Goal: Task Accomplishment & Management: Use online tool/utility

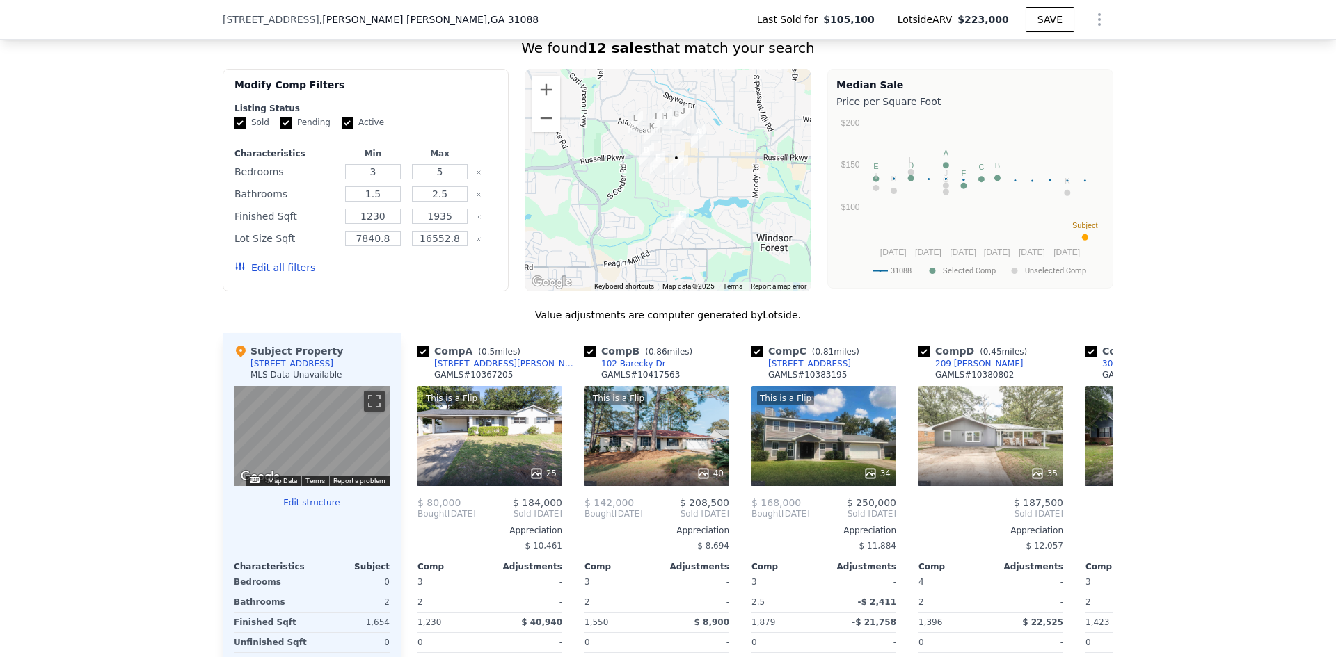
scroll to position [1247, 0]
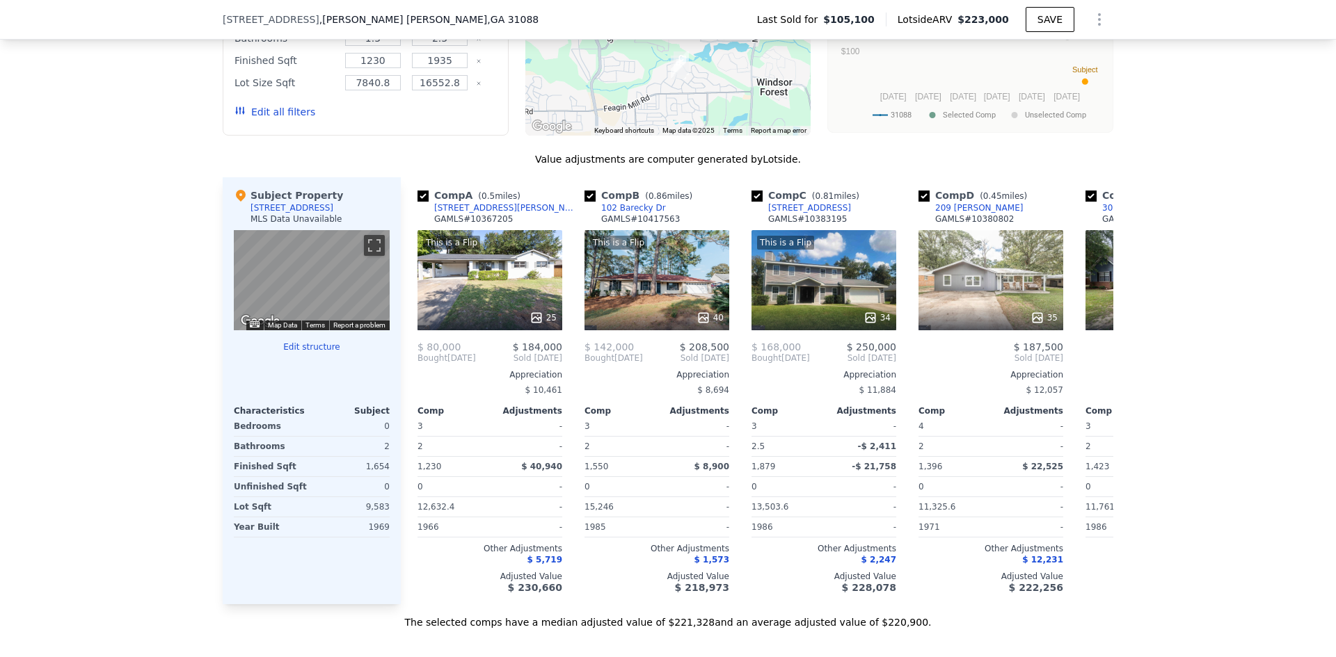
click at [318, 353] on button "Edit structure" at bounding box center [312, 347] width 156 height 11
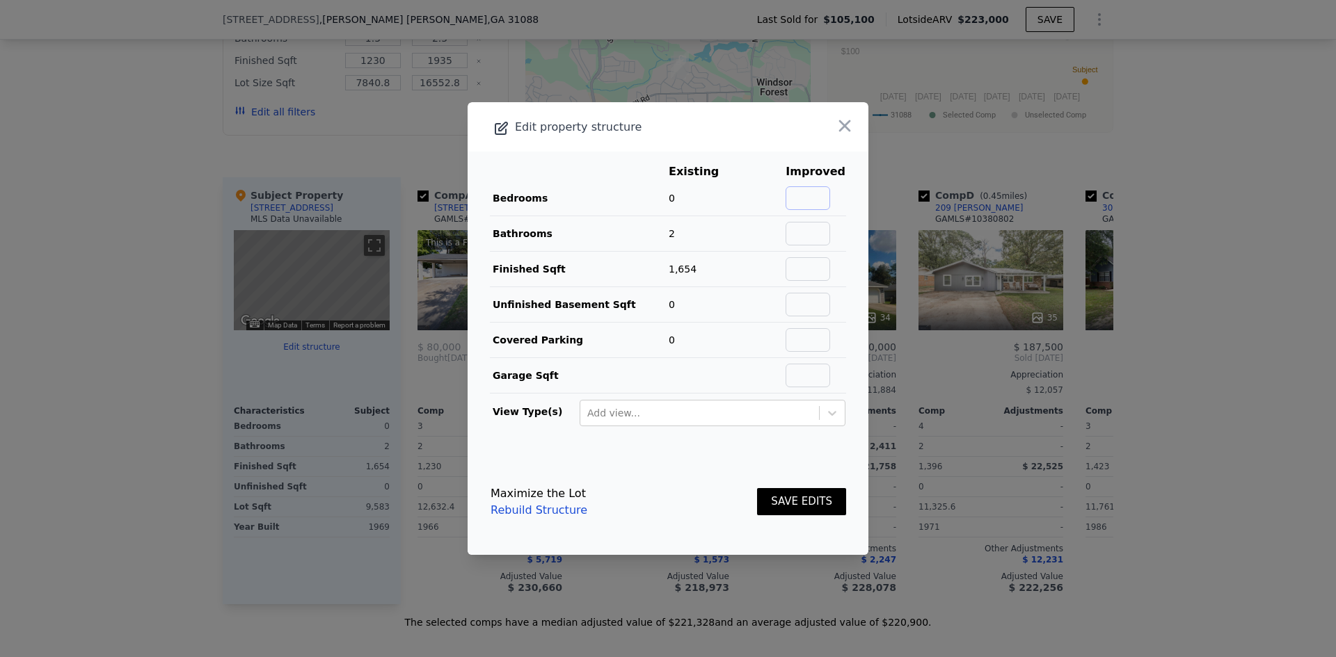
click at [797, 191] on input "text" at bounding box center [807, 198] width 45 height 24
type input "3"
click at [780, 502] on button "SAVE EDITS" at bounding box center [801, 501] width 89 height 27
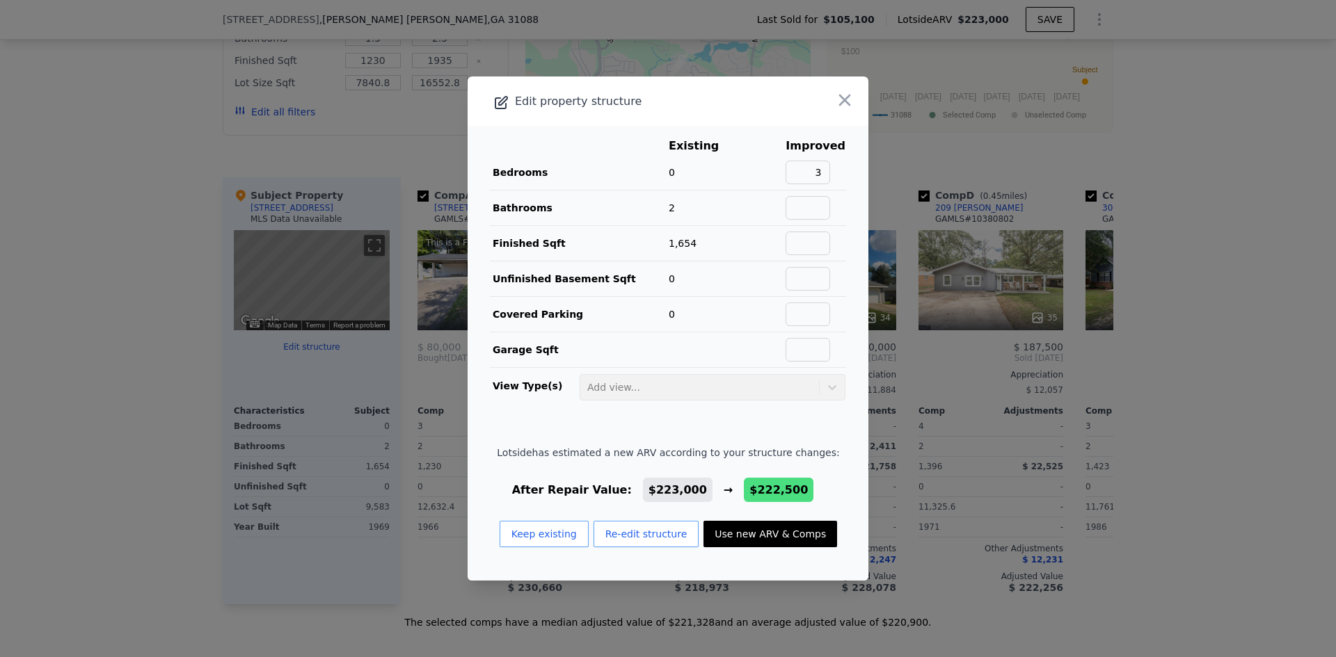
click at [743, 527] on button "Use new ARV & Comps" at bounding box center [770, 534] width 134 height 26
type input "4"
type input "1"
type input "1202"
type input "$ 222,500"
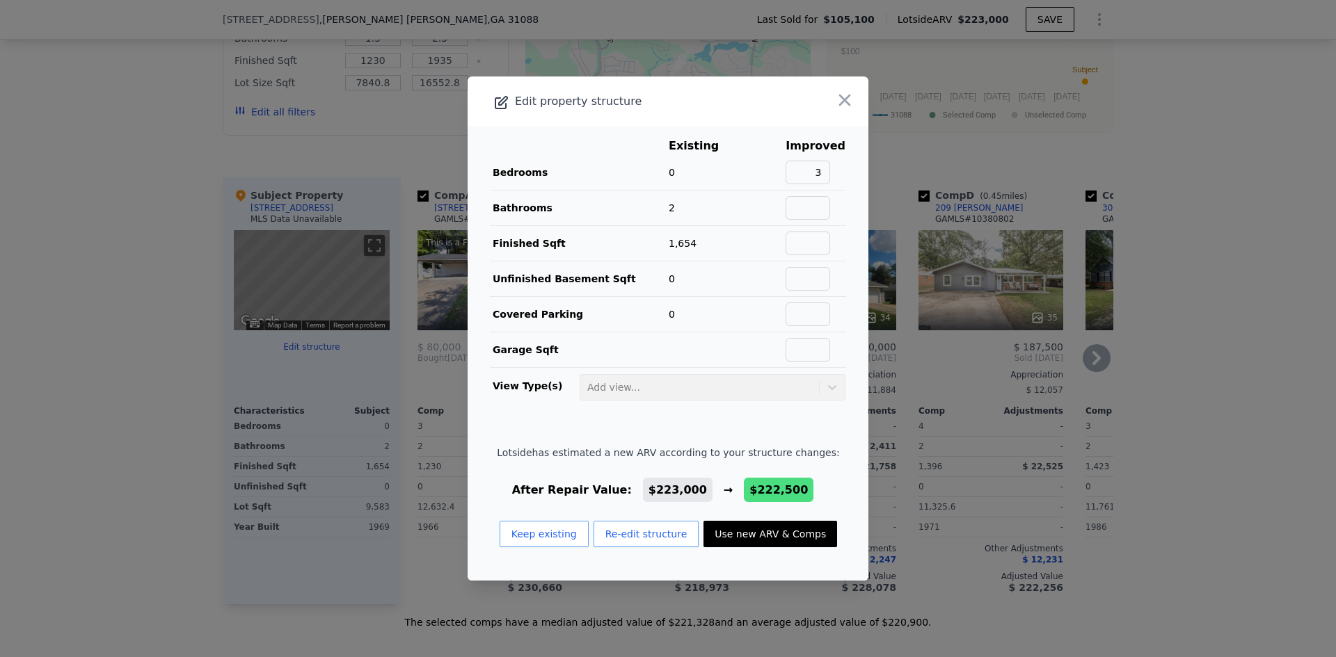
type input "$ 97,491"
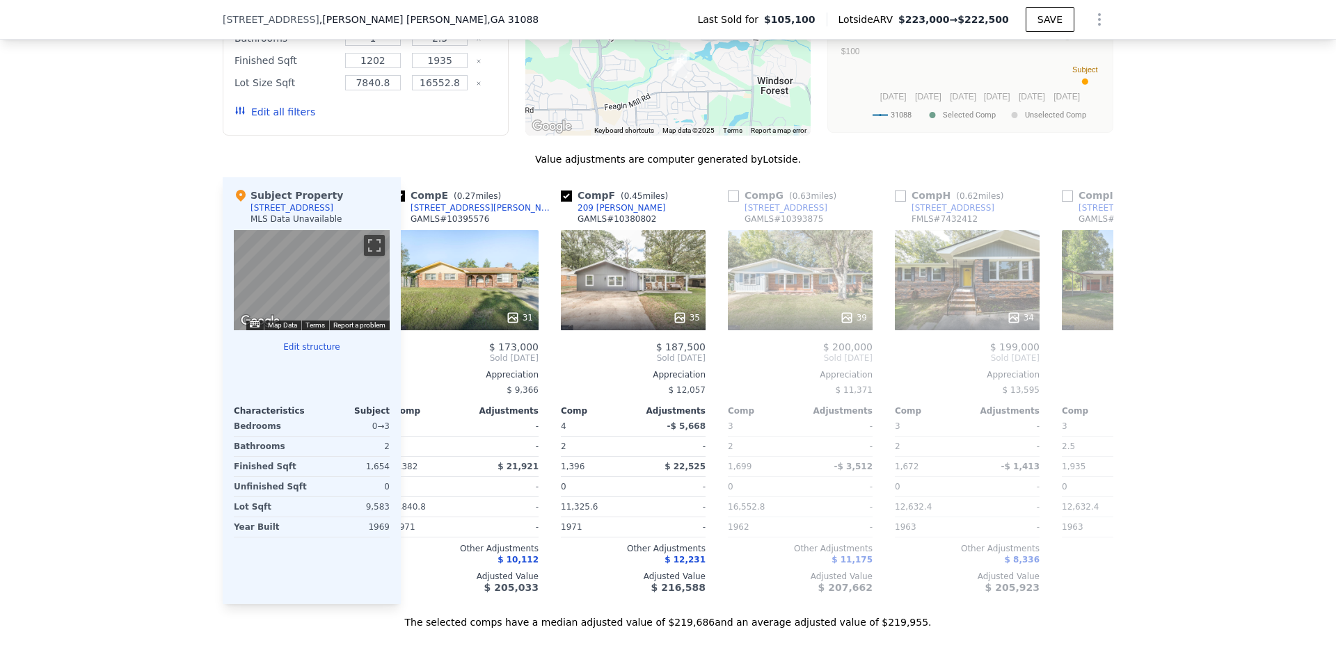
scroll to position [0, 691]
click at [561, 202] on input "checkbox" at bounding box center [566, 196] width 11 height 11
checkbox input "false"
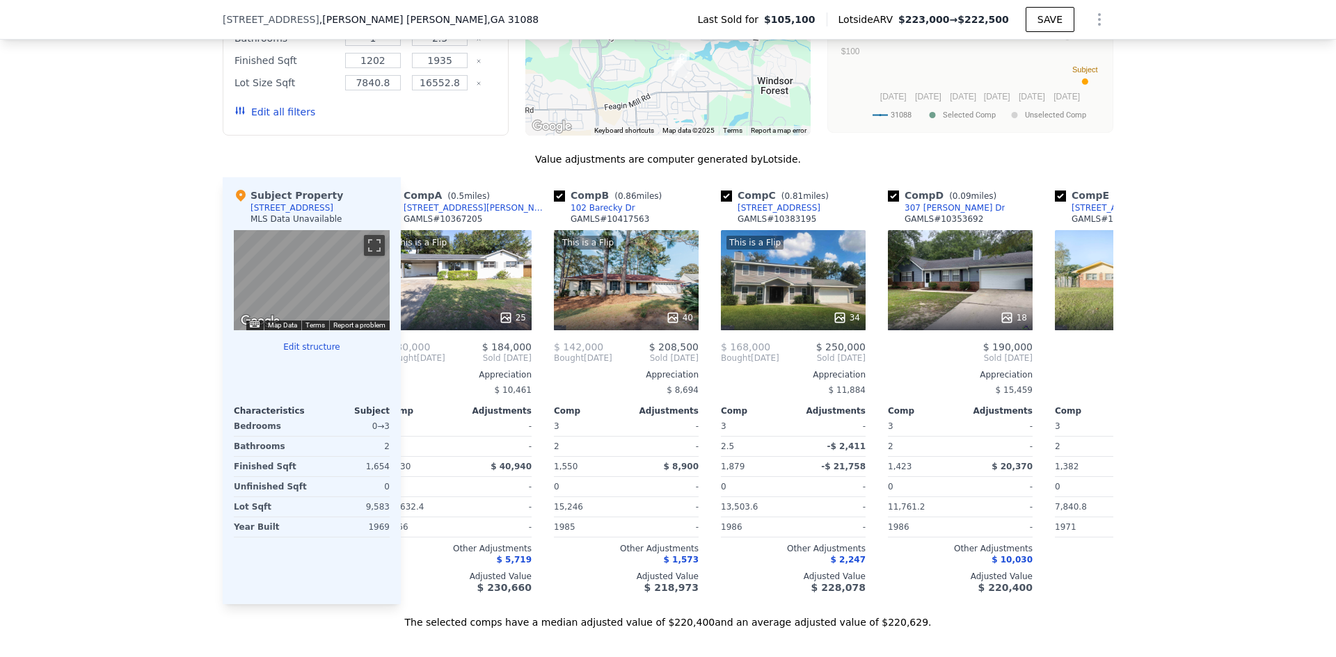
scroll to position [0, 0]
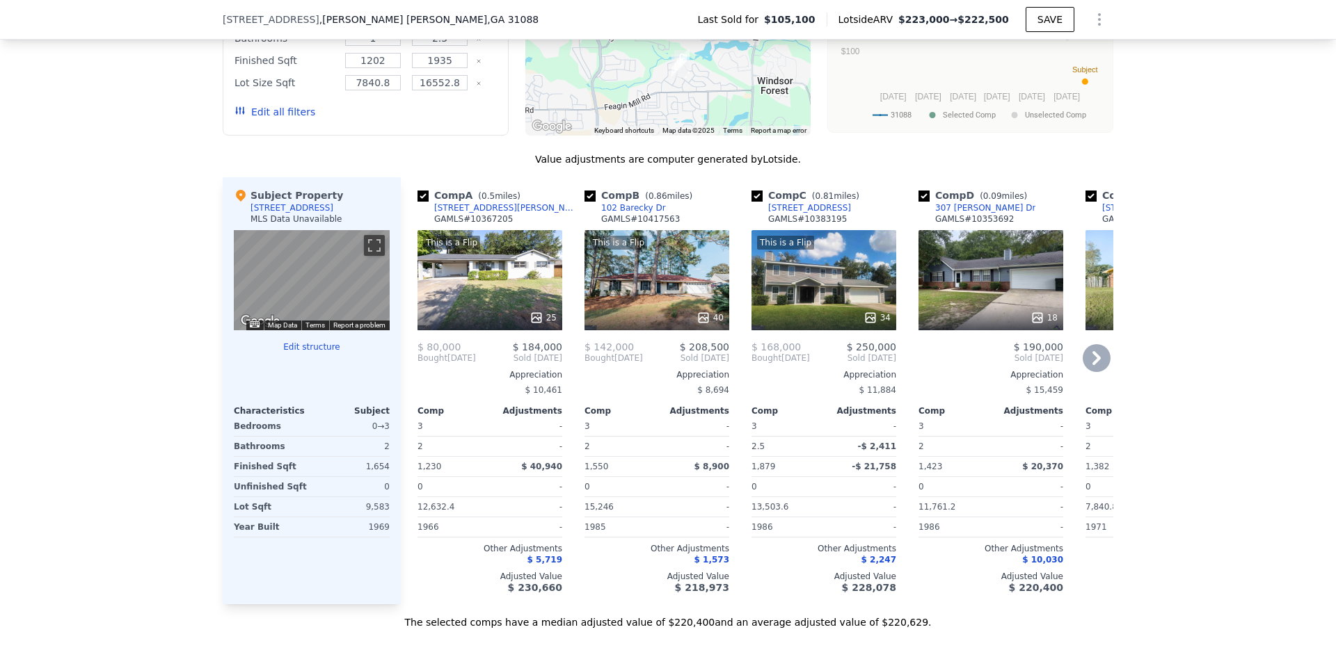
click at [751, 202] on input "checkbox" at bounding box center [756, 196] width 11 height 11
checkbox input "false"
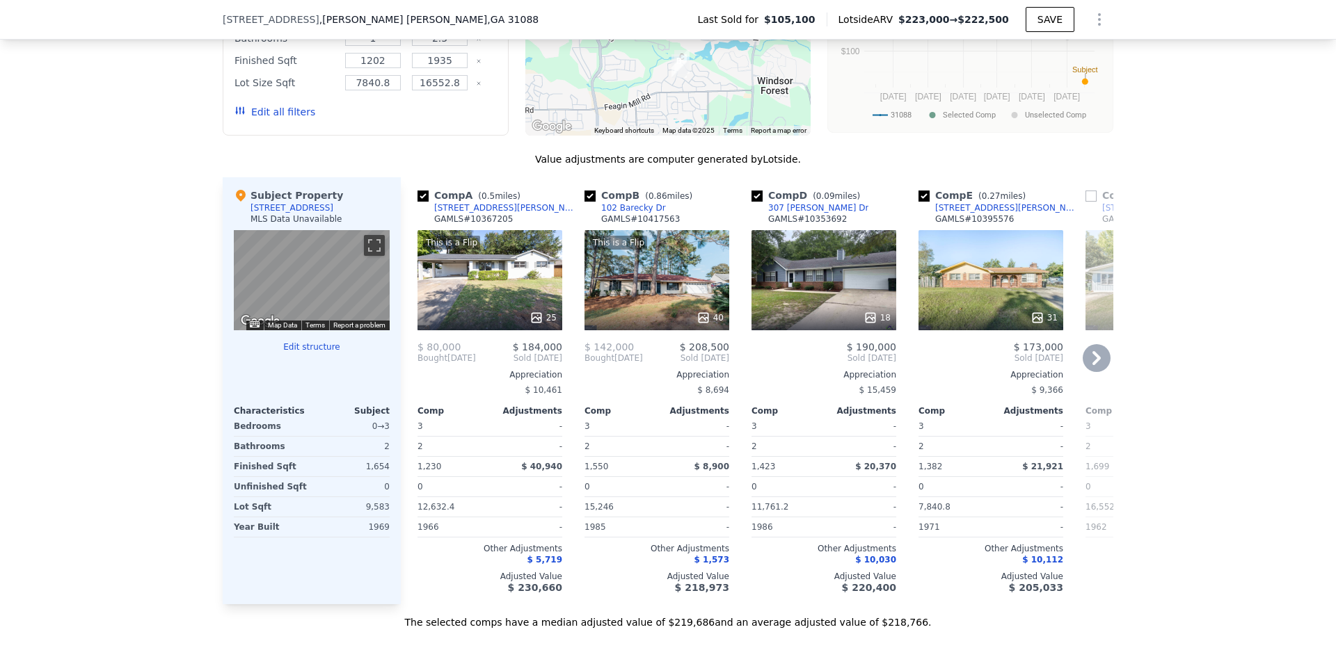
click at [584, 202] on input "checkbox" at bounding box center [589, 196] width 11 height 11
checkbox input "false"
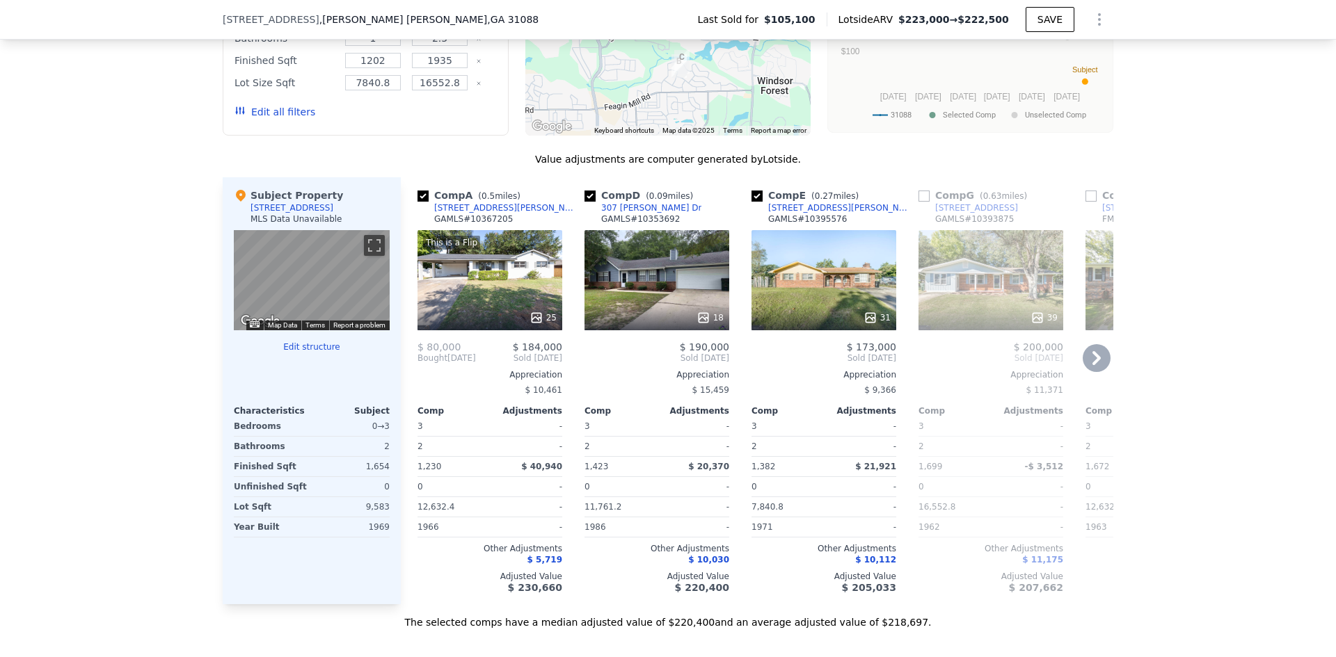
click at [417, 202] on input "checkbox" at bounding box center [422, 196] width 11 height 11
checkbox input "false"
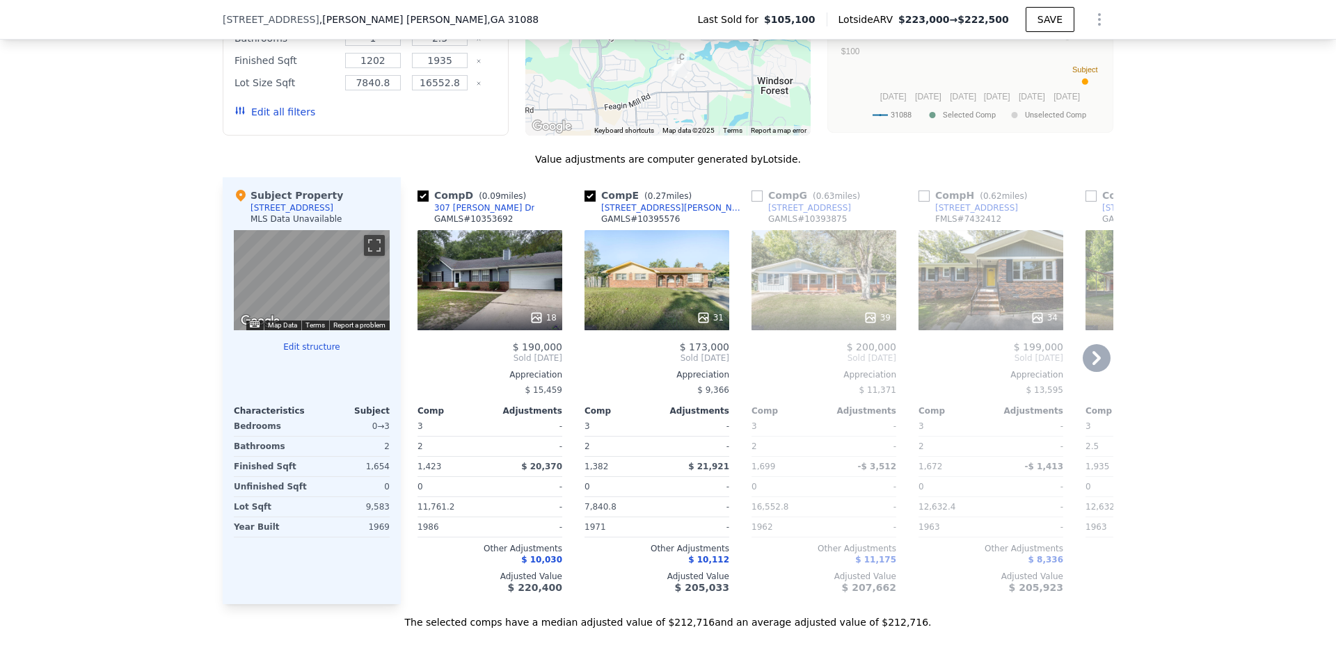
type input "5"
type input "1.5"
type input "1230"
type input "$ 223,000"
type input "$ 97,965"
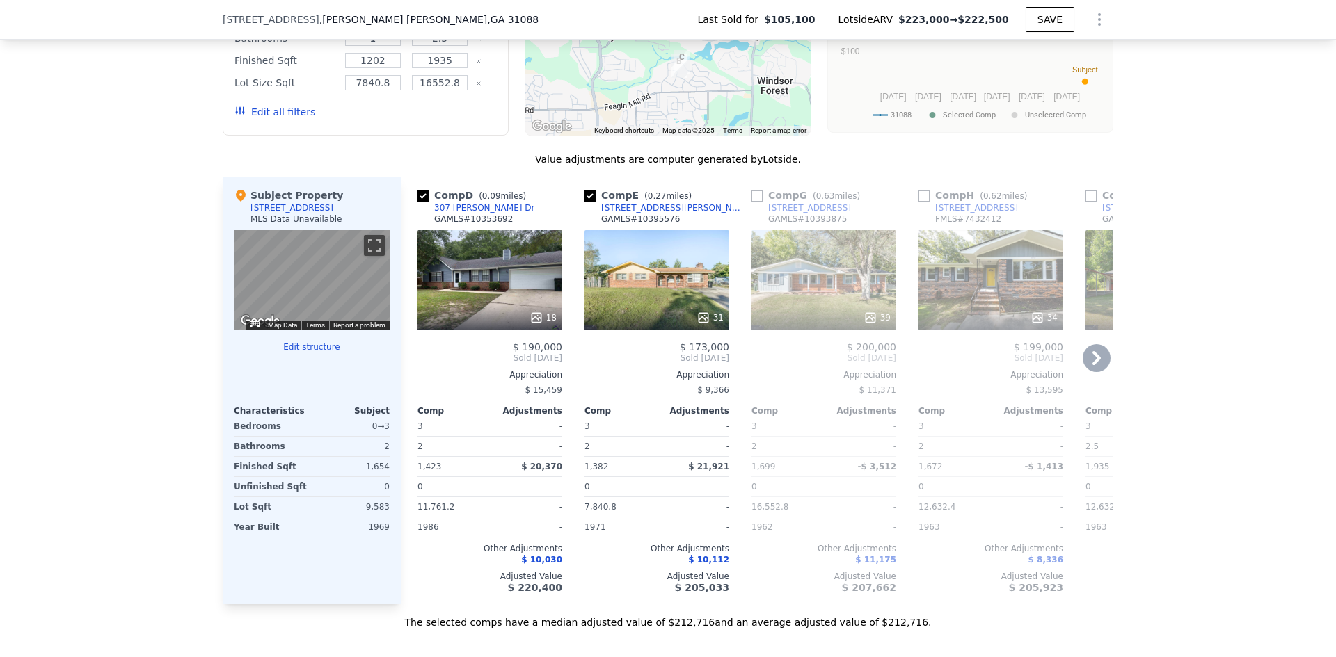
checkbox input "true"
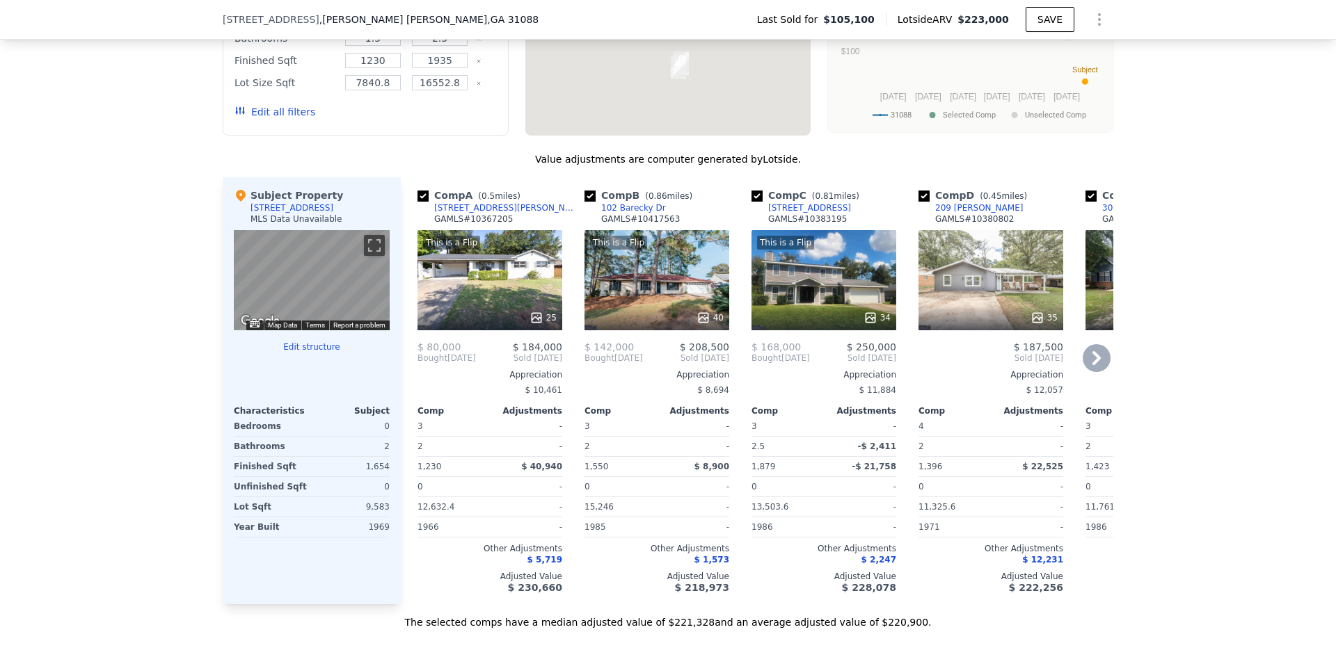
click at [421, 202] on input "checkbox" at bounding box center [422, 196] width 11 height 11
checkbox input "false"
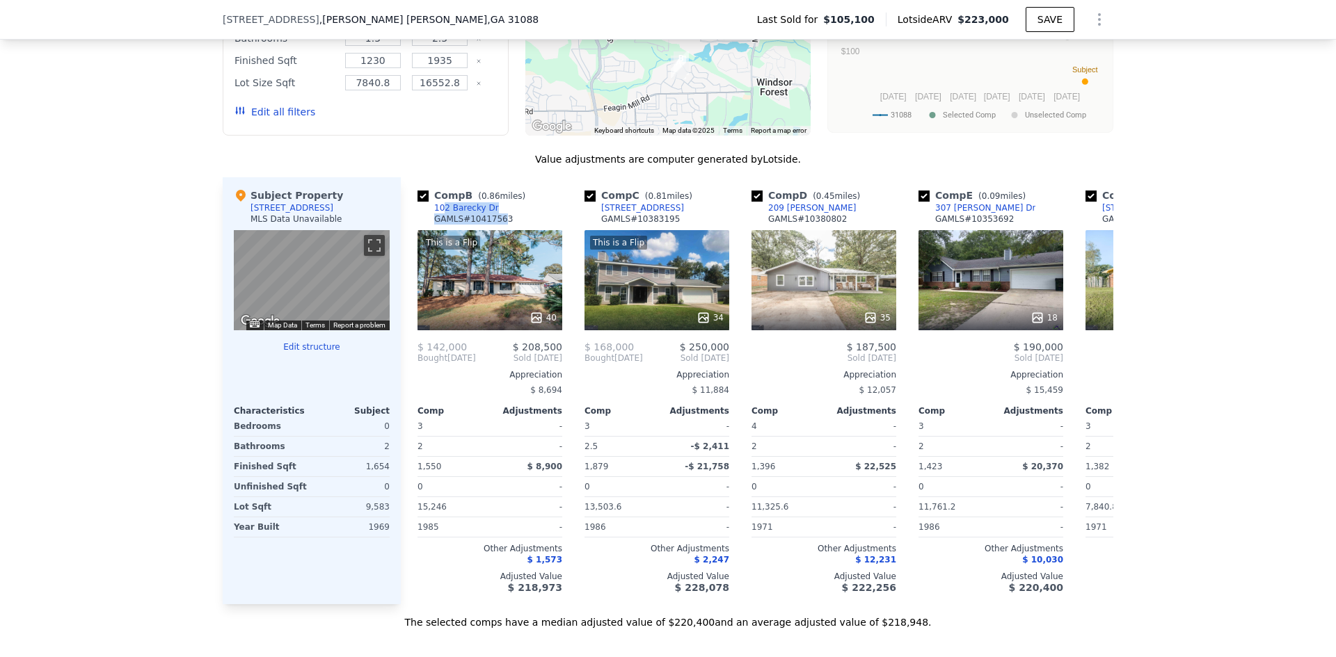
drag, startPoint x: 490, startPoint y: 223, endPoint x: 376, endPoint y: 240, distance: 116.0
click at [434, 218] on div "Comp B ( 0.86 miles) [STREET_ADDRESS] # 10417563" at bounding box center [489, 210] width 145 height 42
click at [159, 260] on div "We found 12 sales that match your search Filters Map Prices Modify Comp Filters…" at bounding box center [668, 248] width 1336 height 764
drag, startPoint x: 479, startPoint y: 216, endPoint x: 511, endPoint y: 221, distance: 32.3
click at [487, 221] on div "Comp B ( 0.86 miles) [STREET_ADDRESS] # 10417563" at bounding box center [489, 210] width 145 height 42
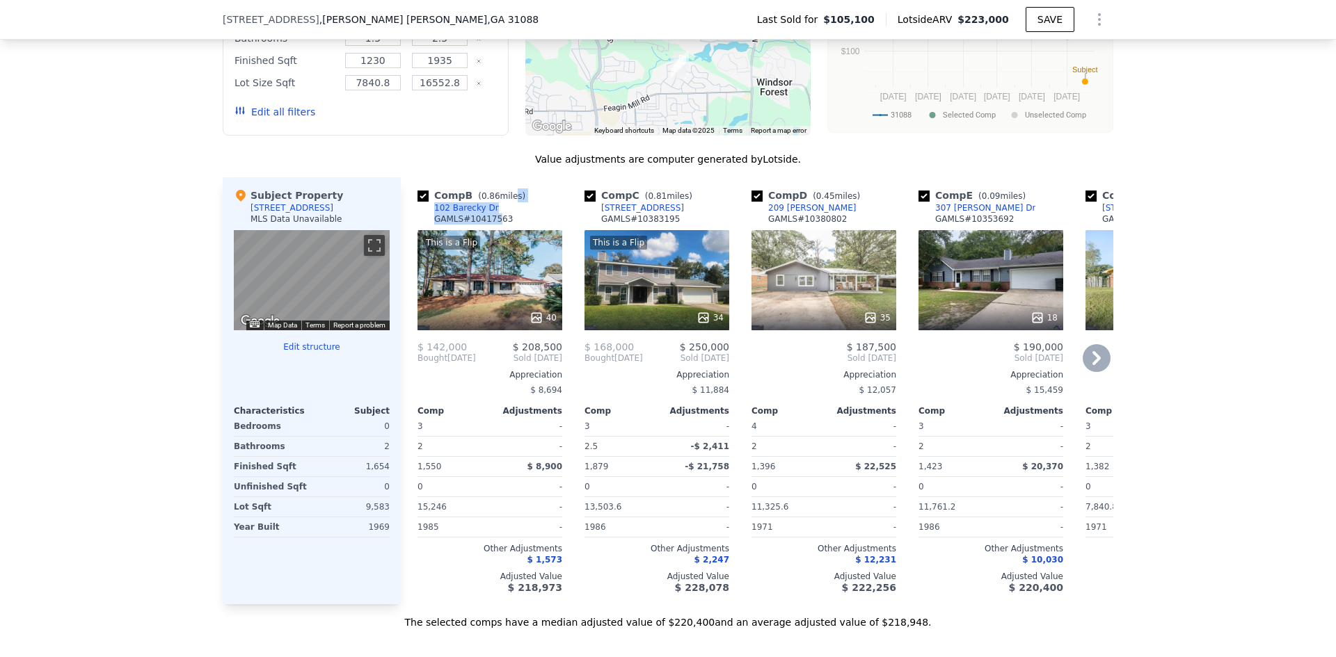
click at [513, 220] on div "Comp B ( 0.86 miles) [STREET_ADDRESS] # 10417563" at bounding box center [489, 210] width 145 height 42
drag, startPoint x: 490, startPoint y: 217, endPoint x: 483, endPoint y: 222, distance: 8.5
click at [483, 222] on div "Comp B ( 0.86 miles) [STREET_ADDRESS] # 10417563" at bounding box center [489, 210] width 145 height 42
checkbox input "true"
